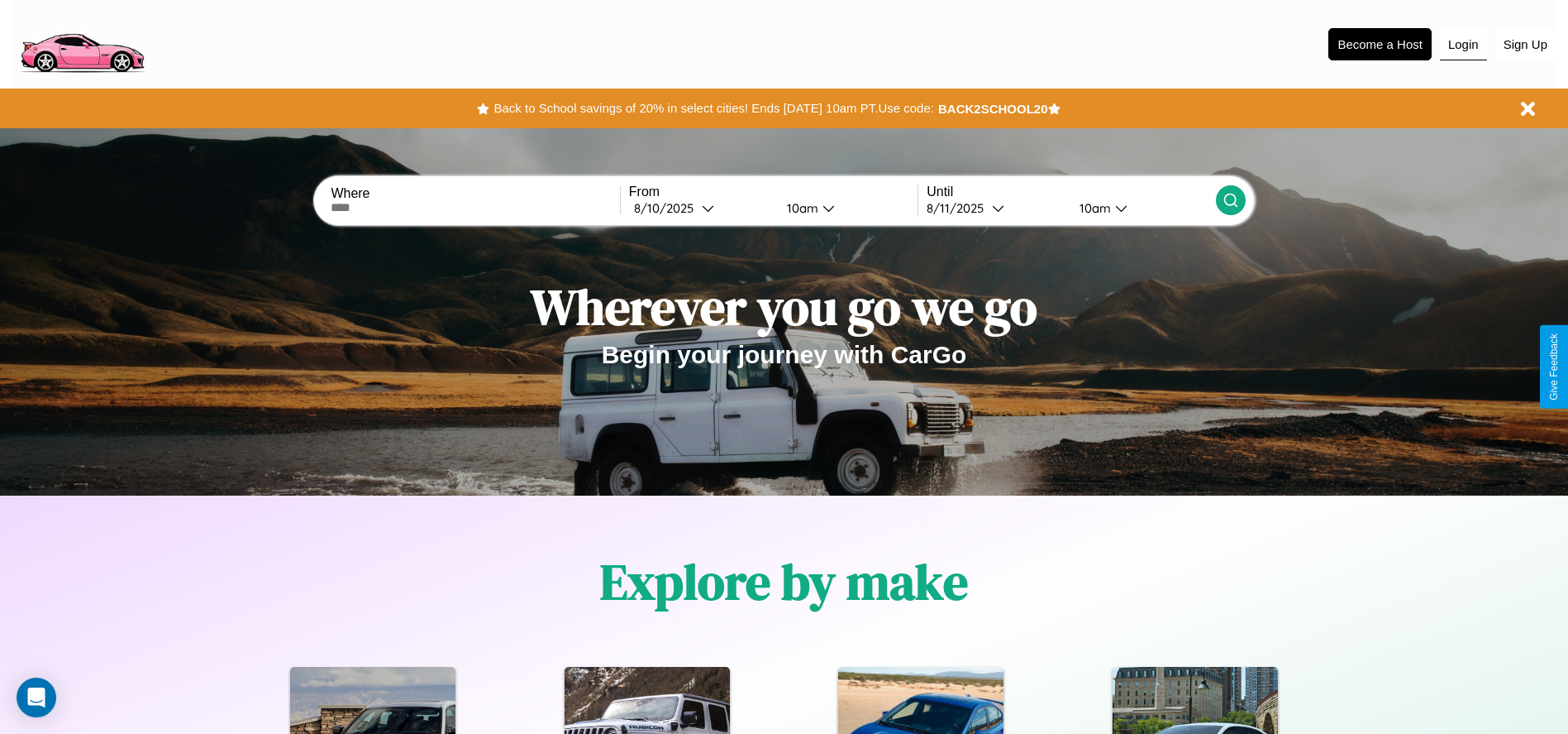
click at [1464, 44] on button "Login" at bounding box center [1464, 44] width 47 height 31
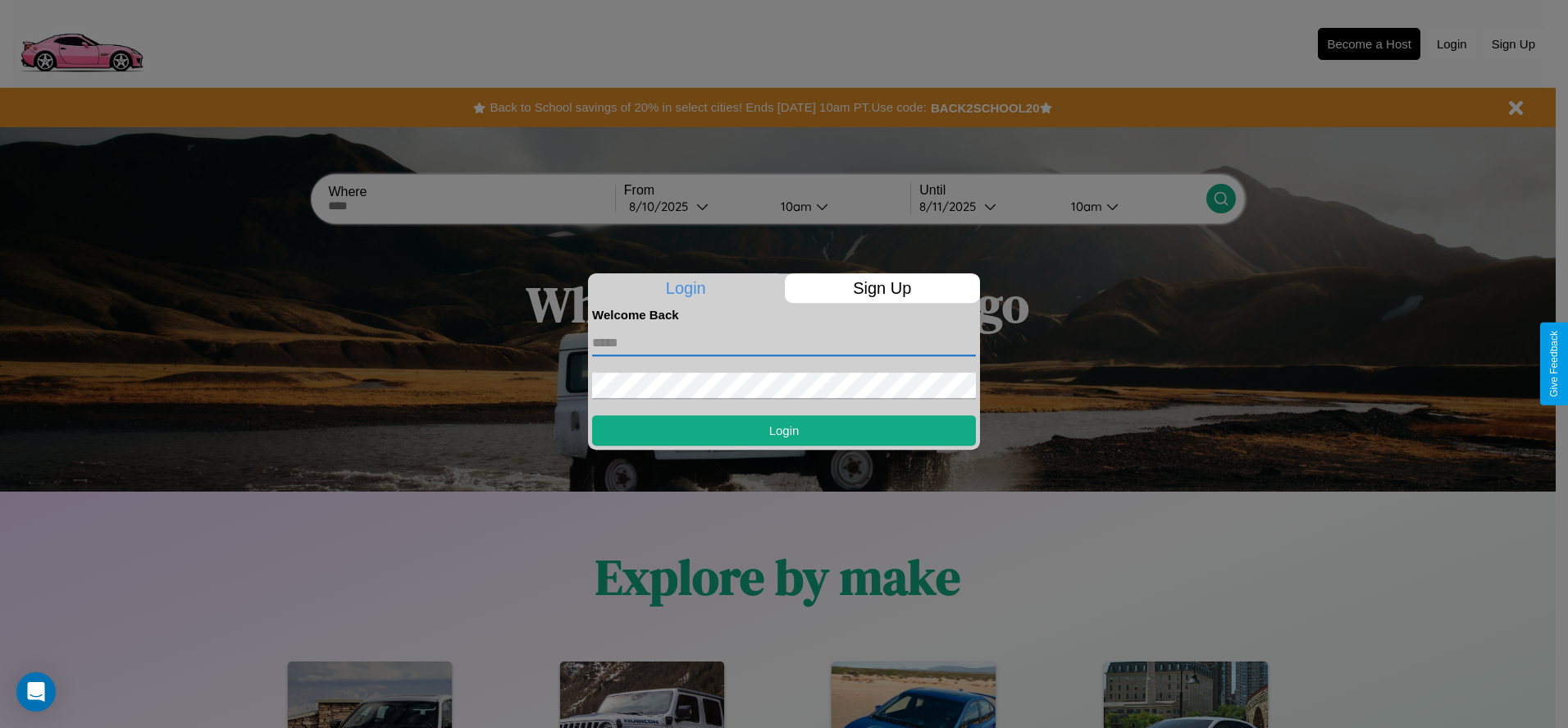
click at [784, 342] on input "text" at bounding box center [784, 343] width 384 height 26
type input "**********"
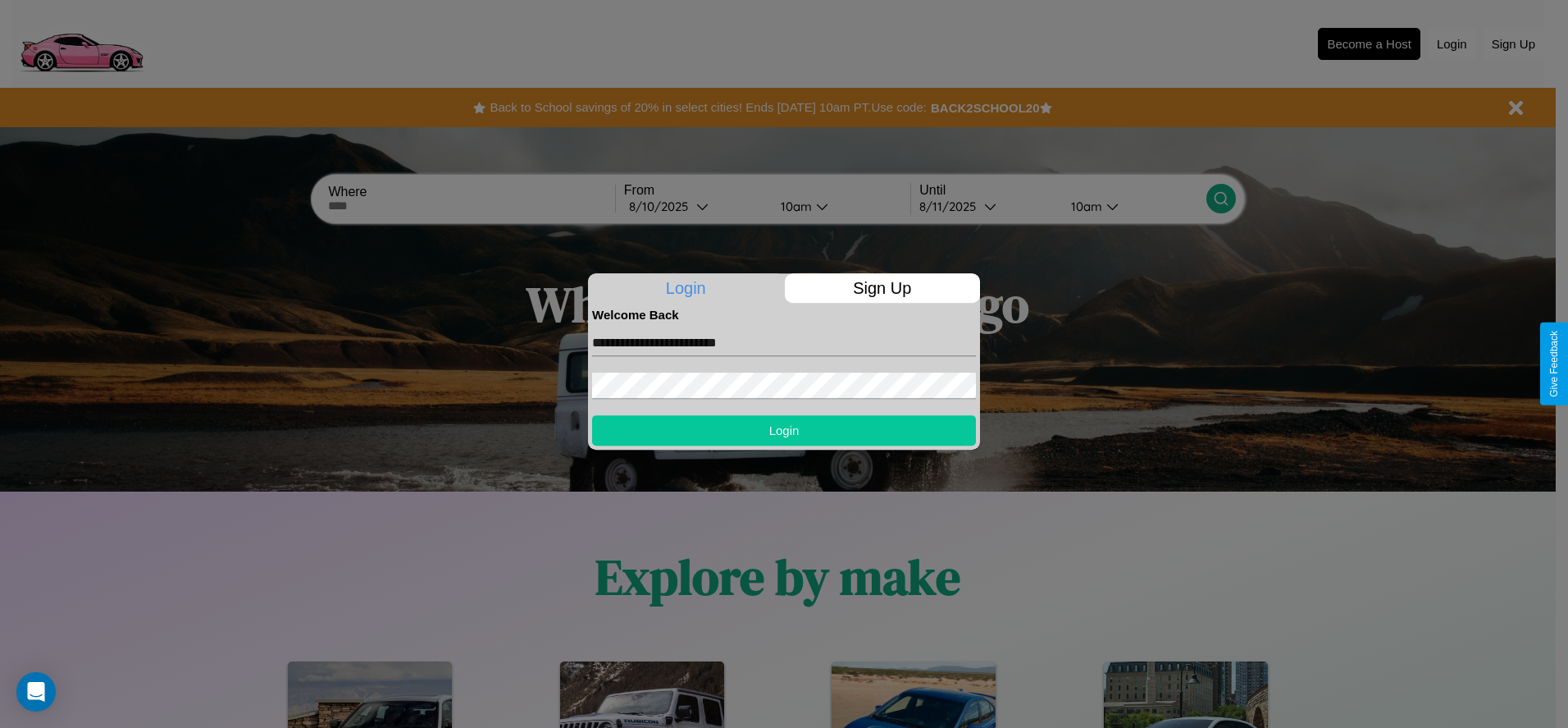
click at [784, 430] on button "Login" at bounding box center [784, 430] width 384 height 30
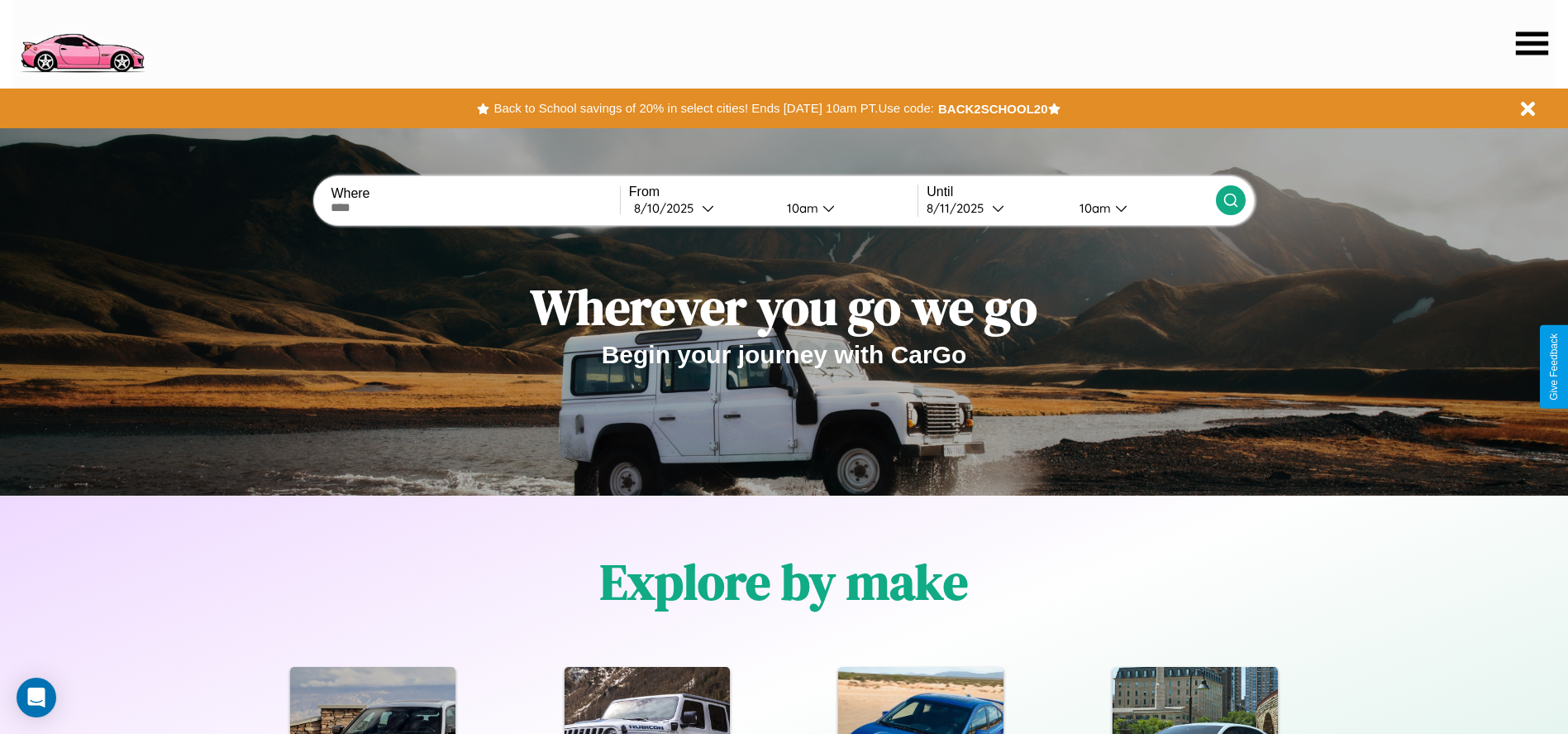
click at [1532, 43] on icon at bounding box center [1533, 43] width 32 height 23
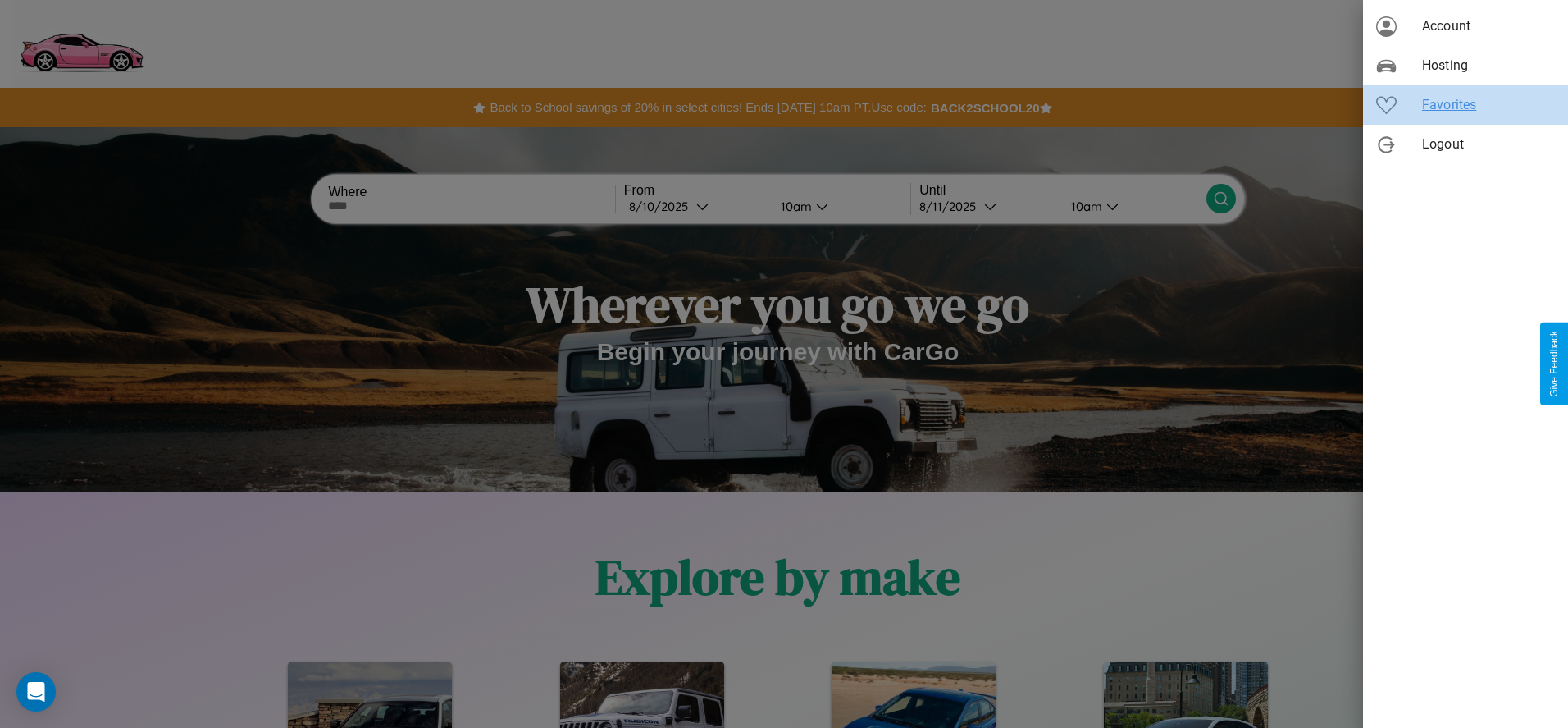
click at [1465, 105] on span "Favorites" at bounding box center [1489, 105] width 133 height 20
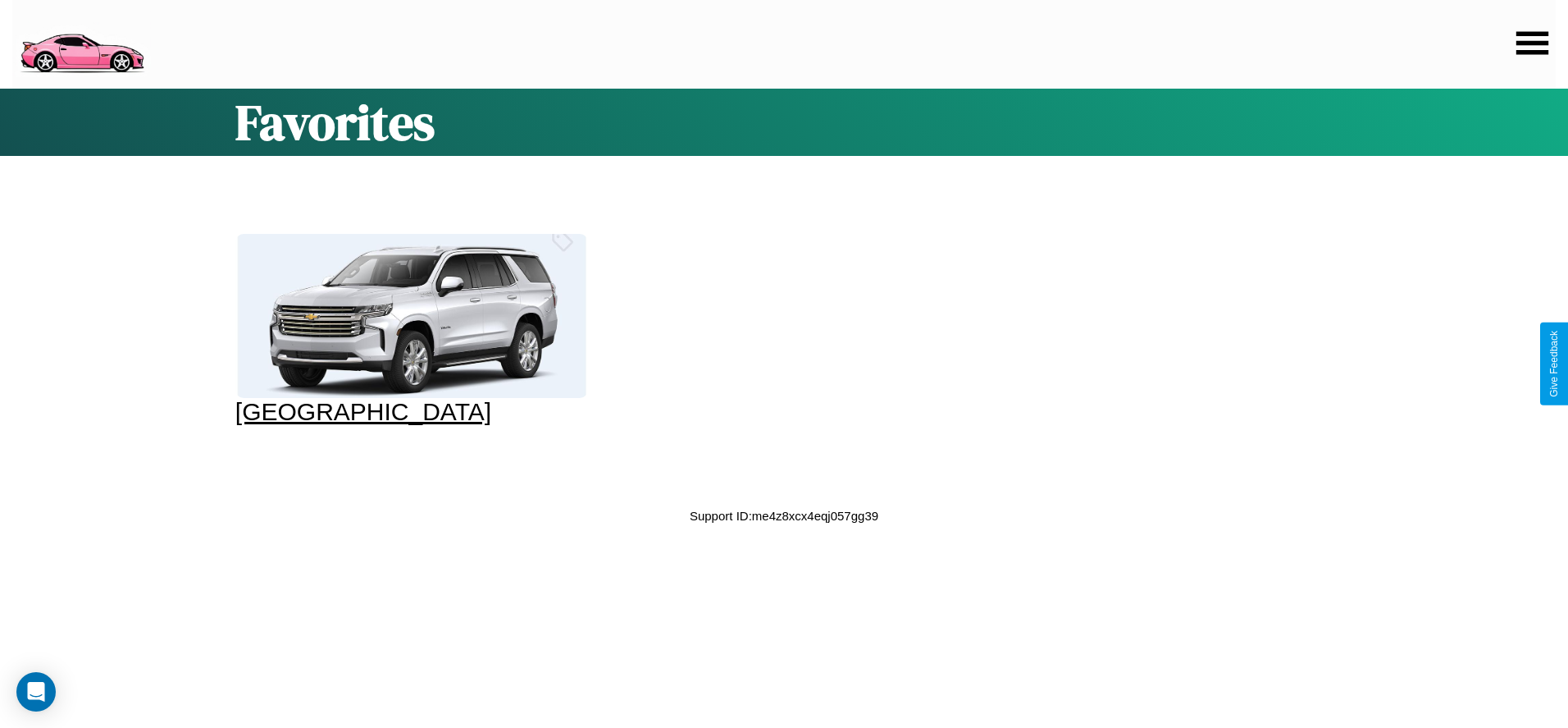
click at [409, 330] on div at bounding box center [411, 316] width 352 height 164
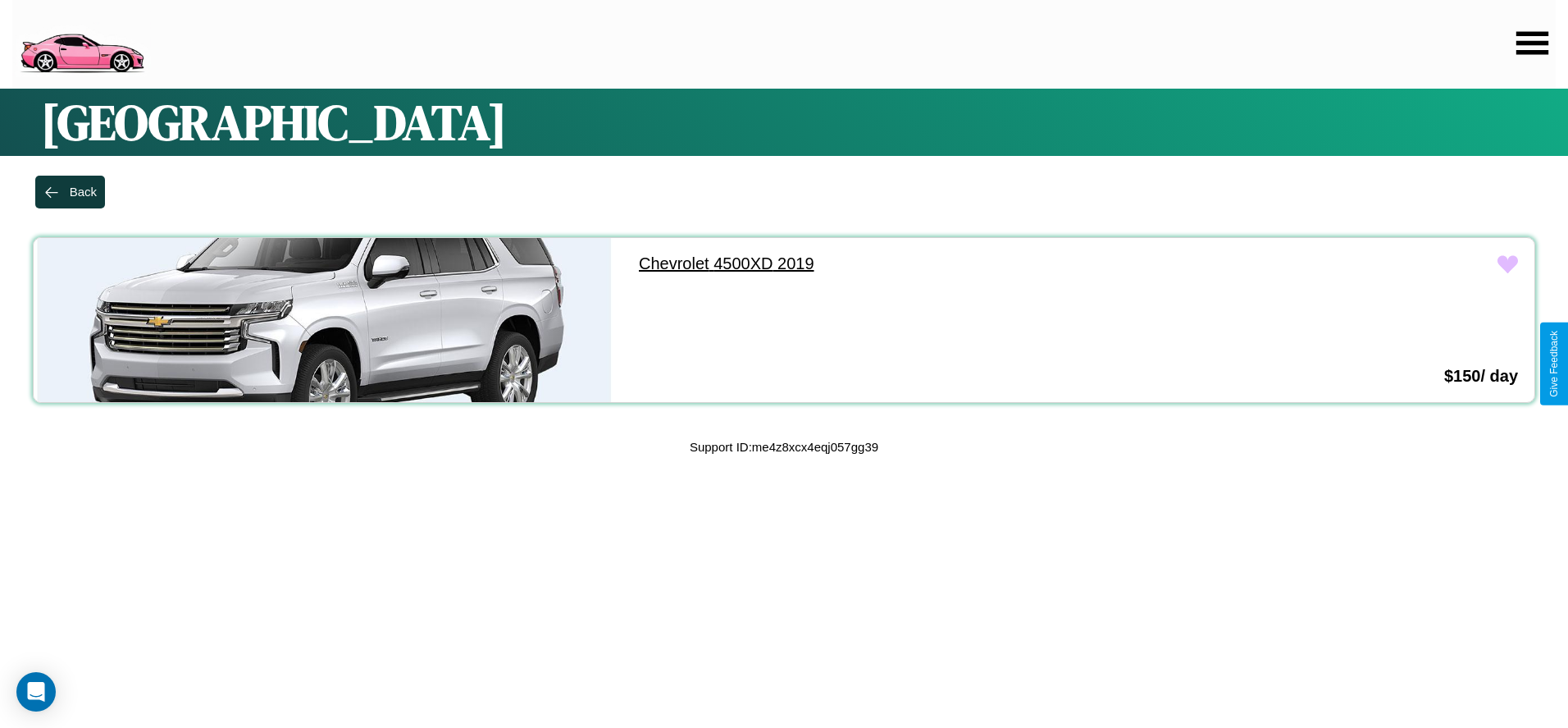
click at [905, 263] on link "Chevrolet 4500XD 2019" at bounding box center [912, 264] width 581 height 52
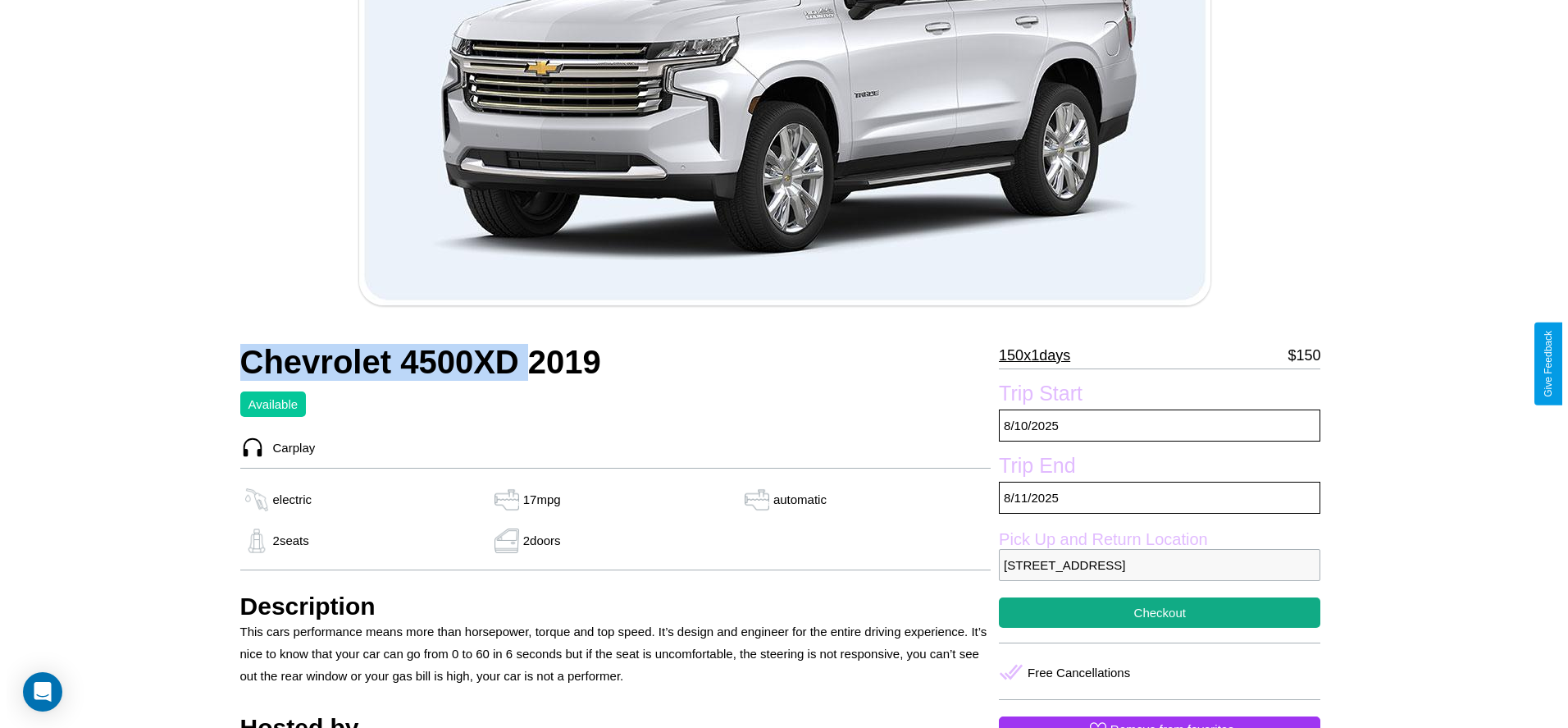
scroll to position [509, 0]
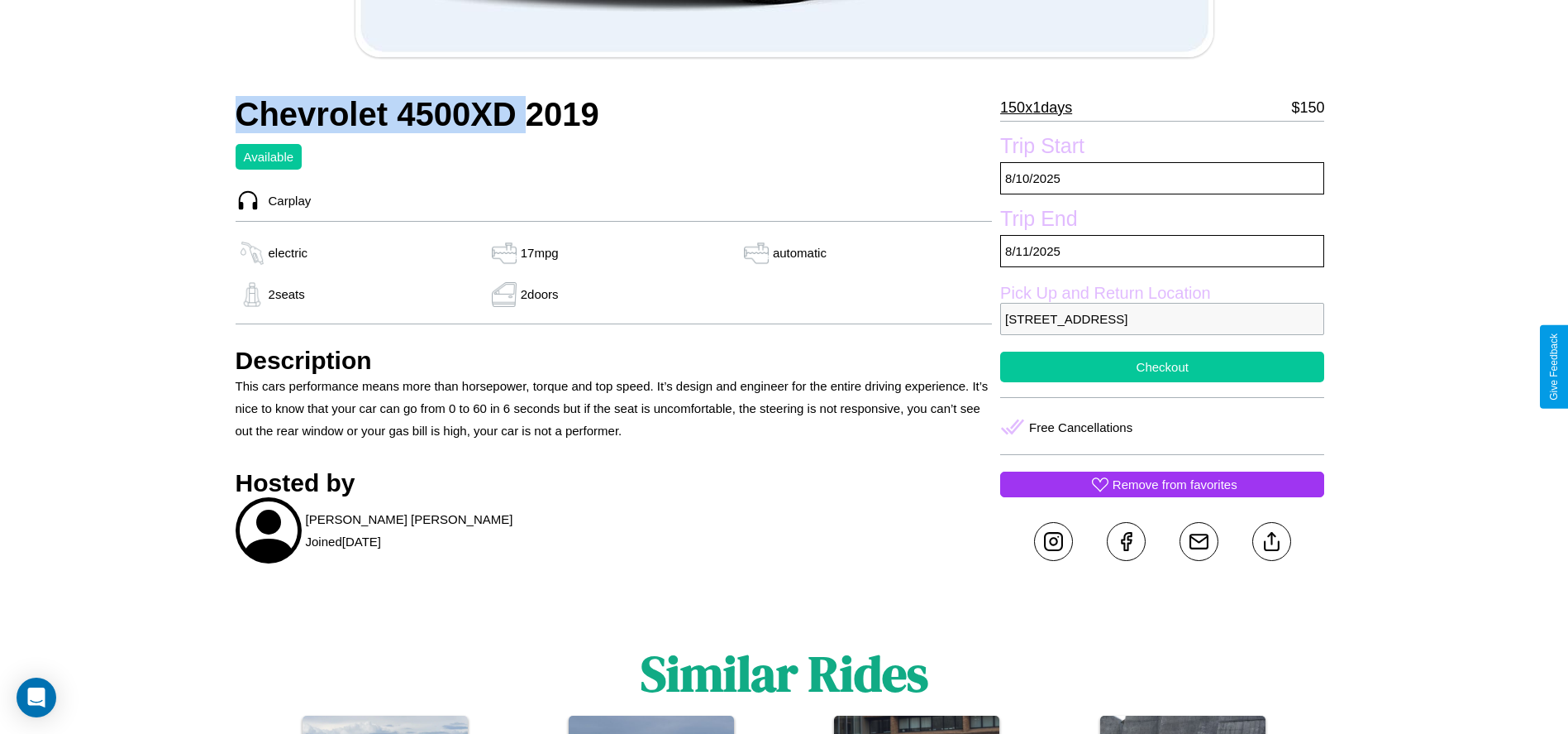
click at [1163, 366] on button "Checkout" at bounding box center [1163, 367] width 324 height 31
